Goal: Information Seeking & Learning: Learn about a topic

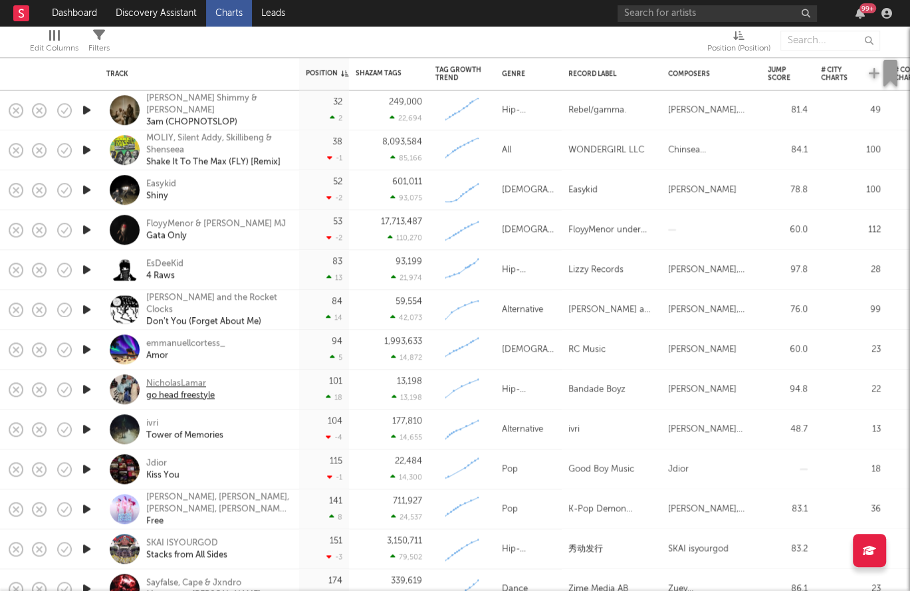
click at [185, 382] on div "NicholasLamar" at bounding box center [180, 384] width 68 height 12
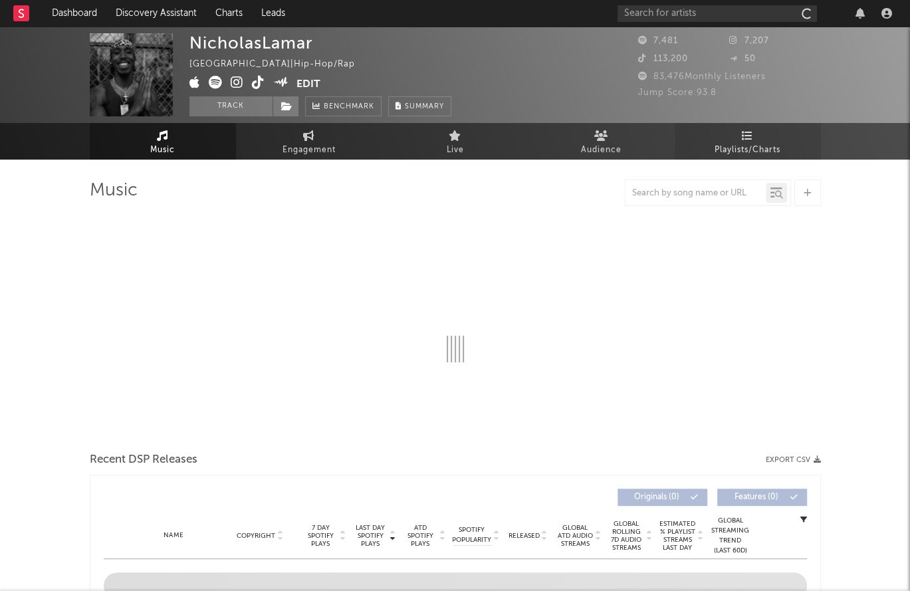
click at [752, 143] on span "Playlists/Charts" at bounding box center [748, 150] width 66 height 16
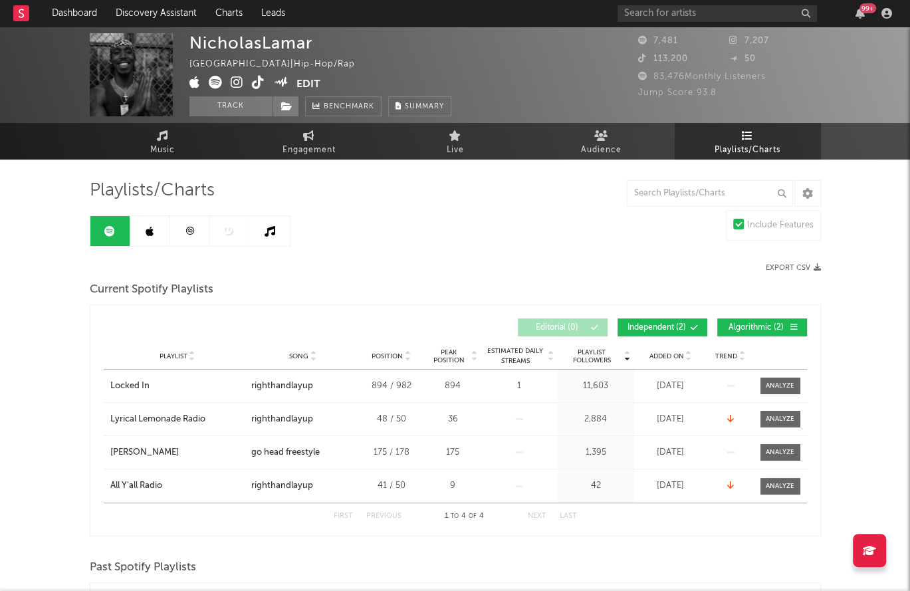
click at [158, 231] on link at bounding box center [150, 231] width 40 height 30
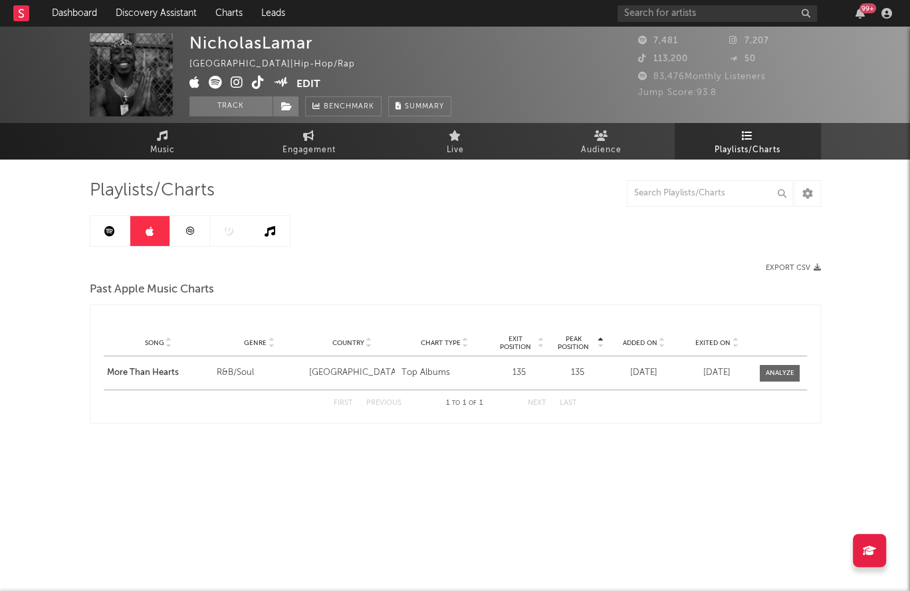
click at [206, 229] on link at bounding box center [190, 231] width 40 height 30
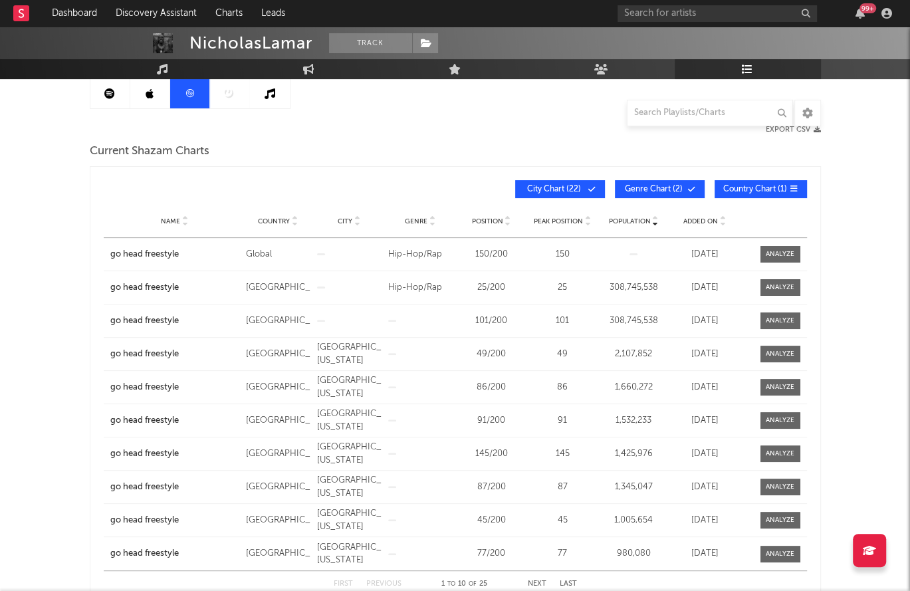
scroll to position [188, 0]
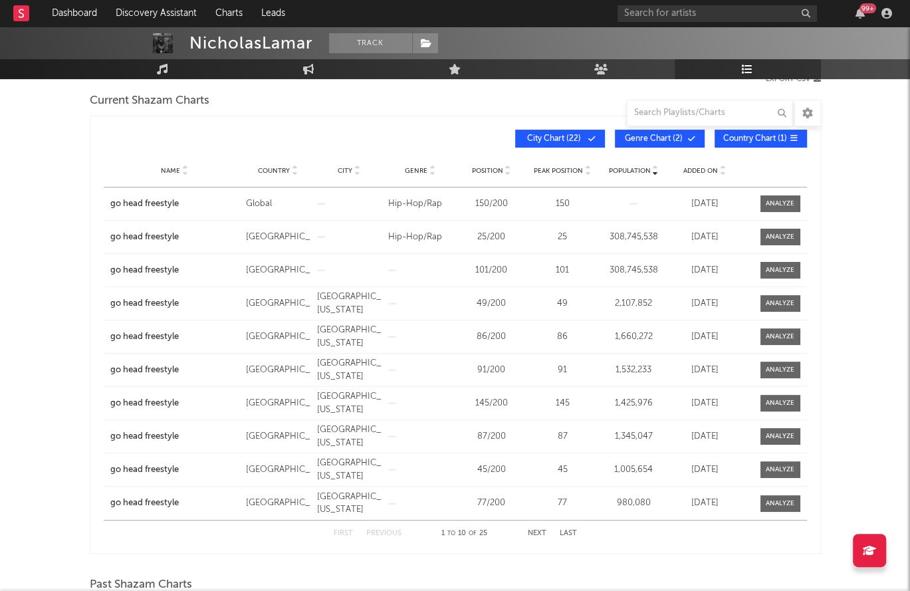
click at [534, 530] on button "Next" at bounding box center [537, 533] width 19 height 7
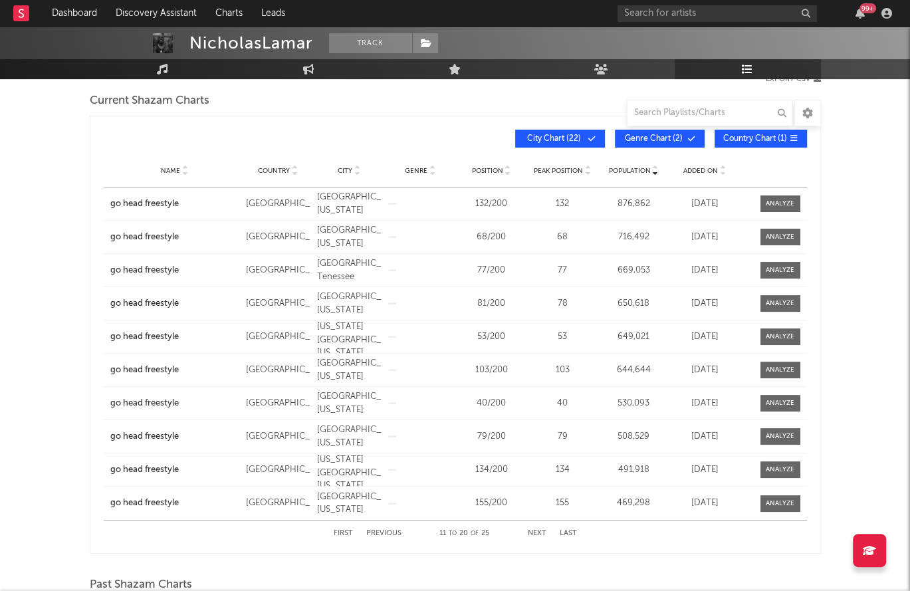
click at [534, 530] on button "Next" at bounding box center [537, 533] width 19 height 7
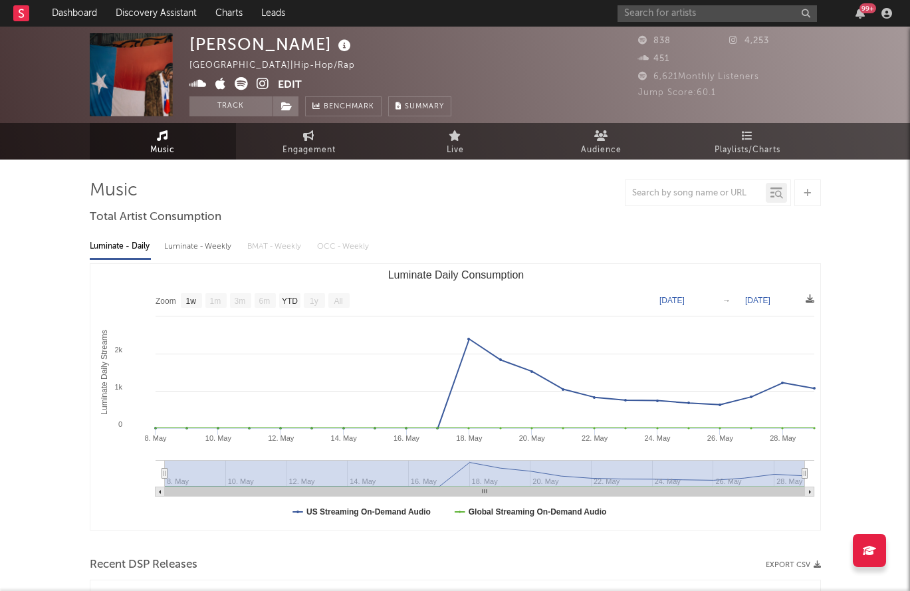
select select "1w"
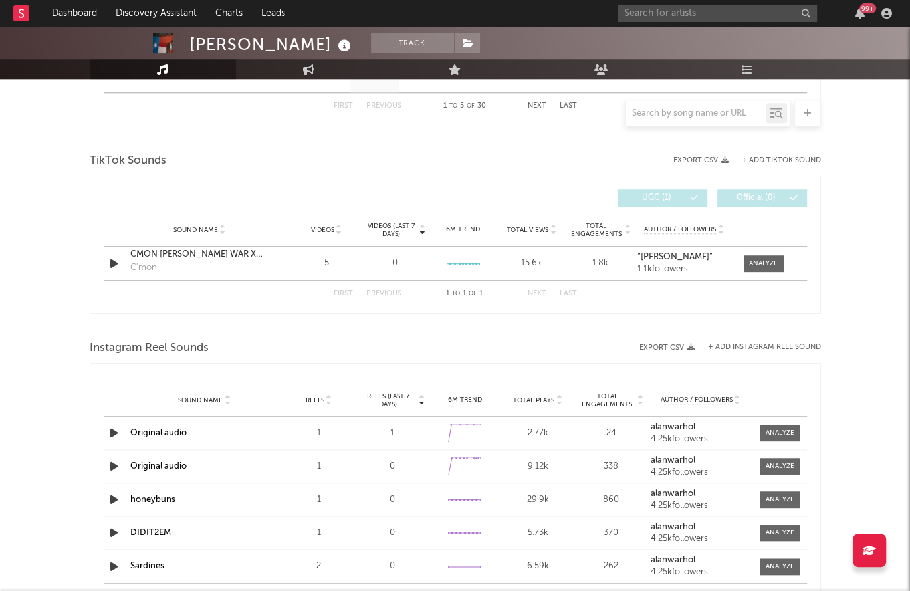
scroll to position [748, 0]
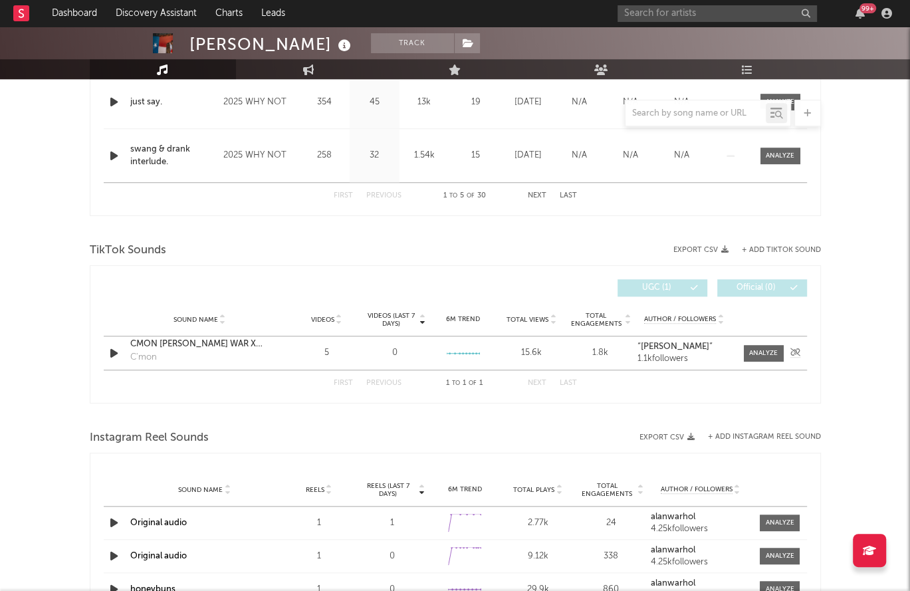
click at [225, 341] on div "CMON ALAN WAR X ASHA IMUNO" at bounding box center [199, 344] width 139 height 13
